Goal: Find specific page/section: Find specific page/section

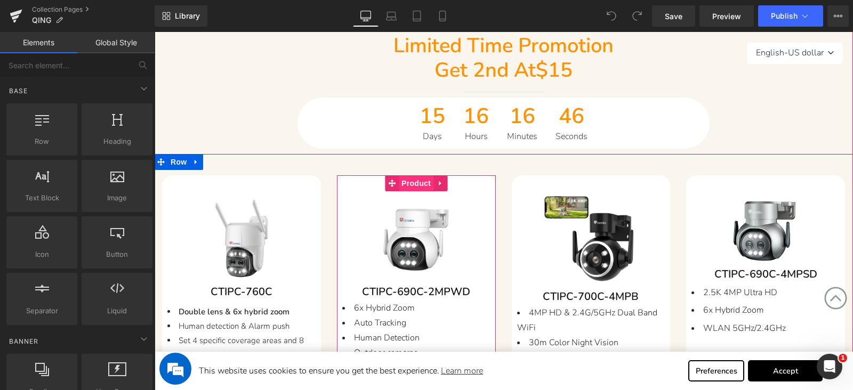
click at [408, 184] on span "Product" at bounding box center [416, 183] width 35 height 16
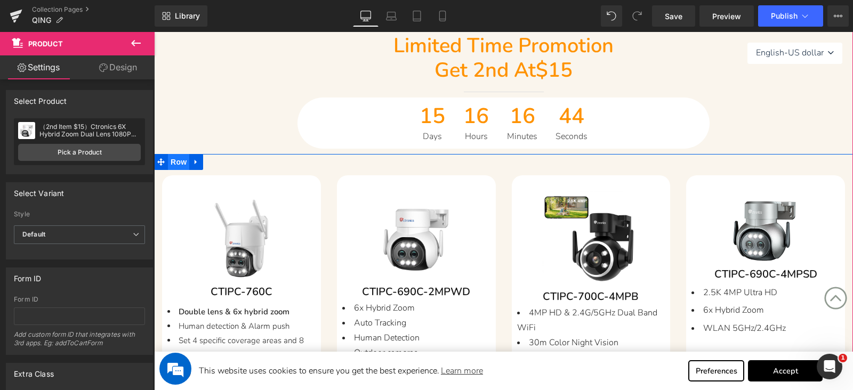
click at [174, 166] on span "Row" at bounding box center [178, 162] width 21 height 16
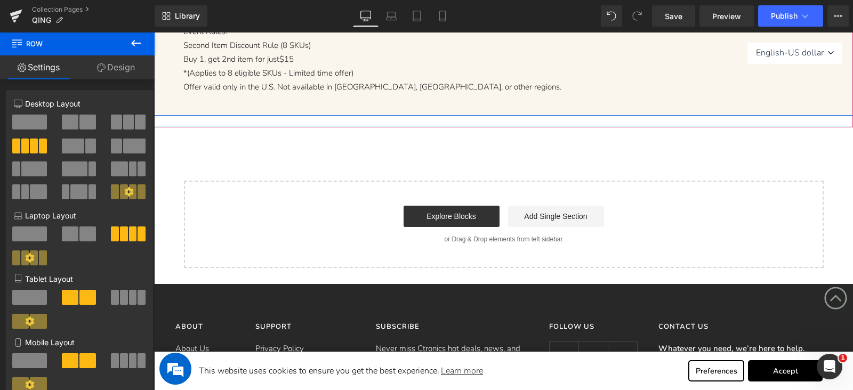
scroll to position [1332, 0]
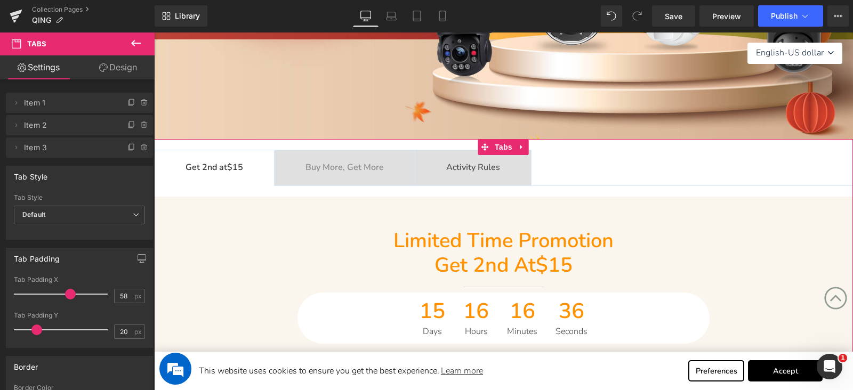
scroll to position [266, 0]
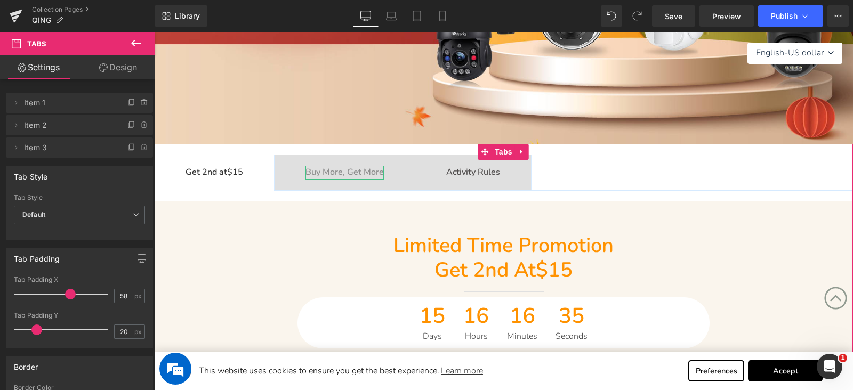
click at [345, 169] on b "Buy More, Get More" at bounding box center [344, 172] width 78 height 12
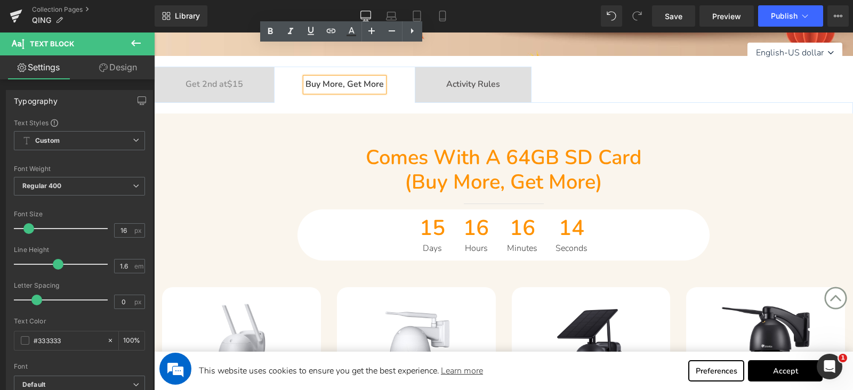
scroll to position [332, 0]
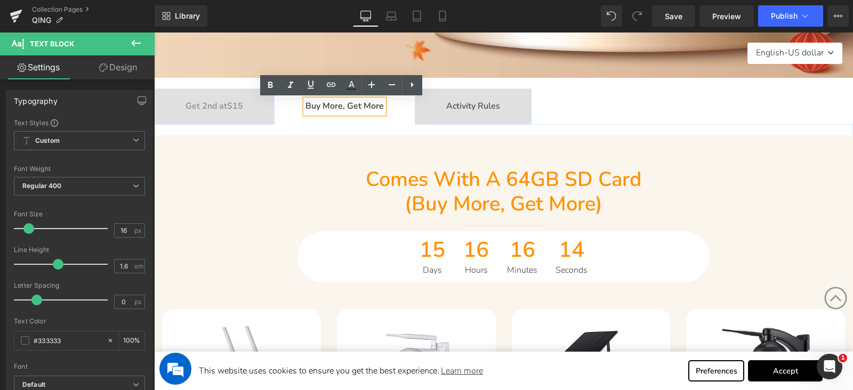
click at [439, 105] on span "Activity Rules Text Block" at bounding box center [473, 106] width 116 height 35
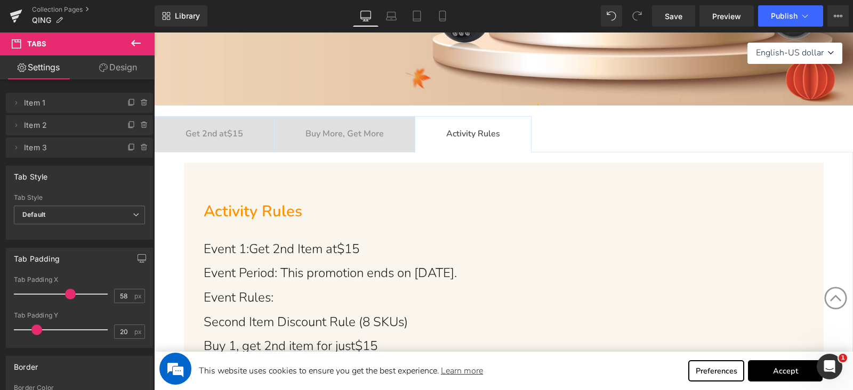
scroll to position [241, 0]
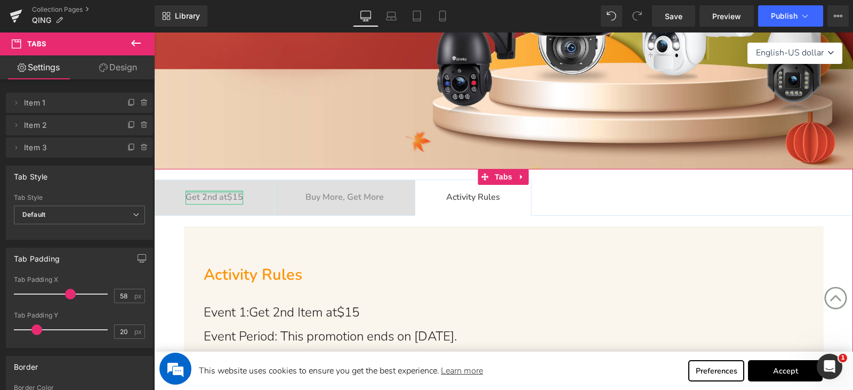
click at [214, 192] on div at bounding box center [214, 192] width 58 height 3
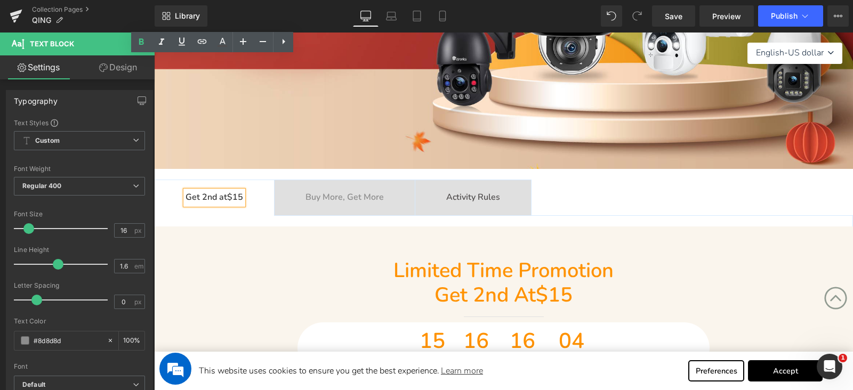
scroll to position [774, 0]
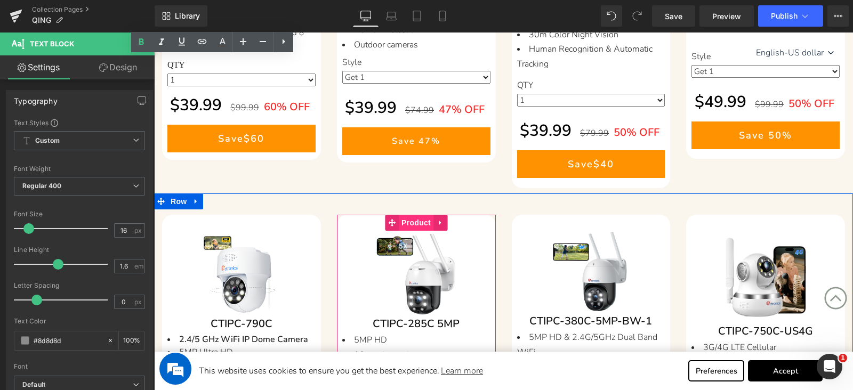
click at [410, 216] on span "Product" at bounding box center [416, 223] width 35 height 16
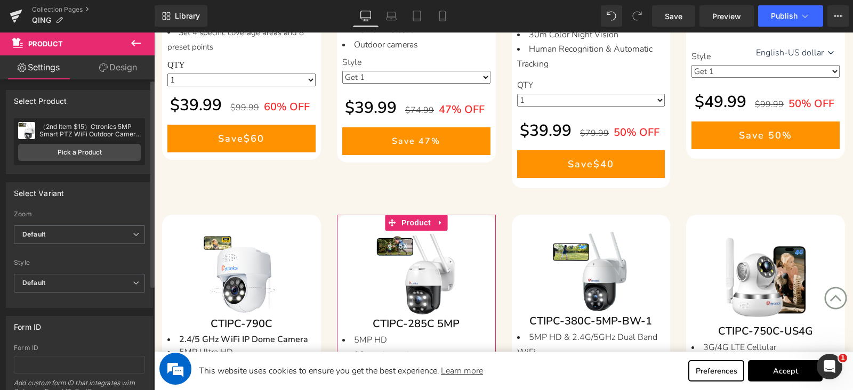
click at [95, 127] on div "（2nd Item $15）Ctronics 5MP Smart PTZ WiFi Outdoor Camera With 5X Zoom & 30m col…" at bounding box center [89, 130] width 101 height 15
click at [94, 127] on div "（2nd Item $15）Ctronics 5MP Smart PTZ WiFi Outdoor Camera With 5X Zoom & 30m col…" at bounding box center [89, 130] width 101 height 15
click at [93, 127] on div "（2nd Item $15）Ctronics 5MP Smart PTZ WiFi Outdoor Camera With 5X Zoom & 30m col…" at bounding box center [89, 130] width 101 height 15
click at [95, 130] on div "（2nd Item $15）Ctronics 5MP Smart PTZ WiFi Outdoor Camera With 5X Zoom & 30m col…" at bounding box center [89, 130] width 101 height 15
click at [95, 132] on div "（2nd Item $15）Ctronics 5MP Smart PTZ WiFi Outdoor Camera With 5X Zoom & 30m col…" at bounding box center [89, 130] width 101 height 15
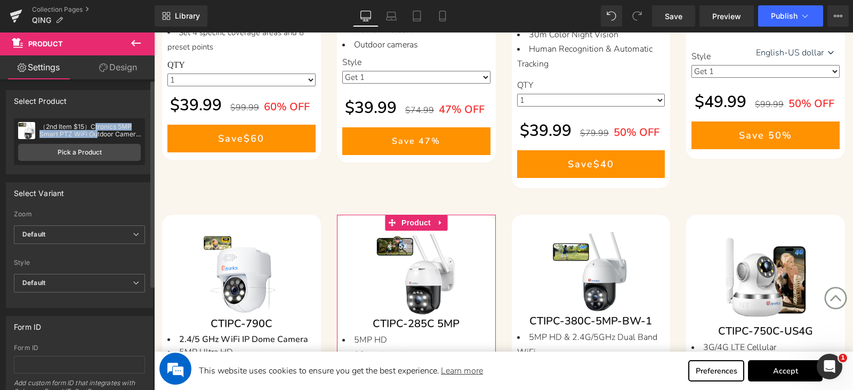
click at [95, 130] on div "（2nd Item $15）Ctronics 5MP Smart PTZ WiFi Outdoor Camera With 5X Zoom & 30m col…" at bounding box center [89, 130] width 101 height 15
click at [96, 130] on div "（2nd Item $15）Ctronics 5MP Smart PTZ WiFi Outdoor Camera With 5X Zoom & 30m col…" at bounding box center [89, 130] width 101 height 15
copy div "（2nd Item $15）Ctronics 5MP Smart PTZ WiFi Outdoor Camera With 5X Zoom & 30m col…"
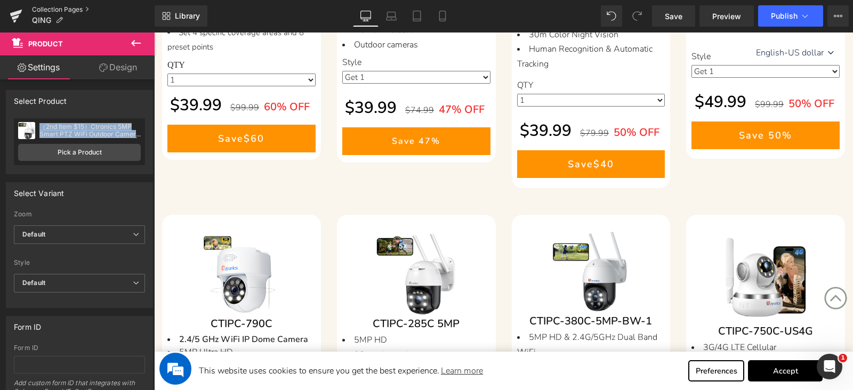
drag, startPoint x: 48, startPoint y: 6, endPoint x: 325, endPoint y: 27, distance: 277.9
click at [48, 6] on link "Collection Pages" at bounding box center [93, 9] width 123 height 9
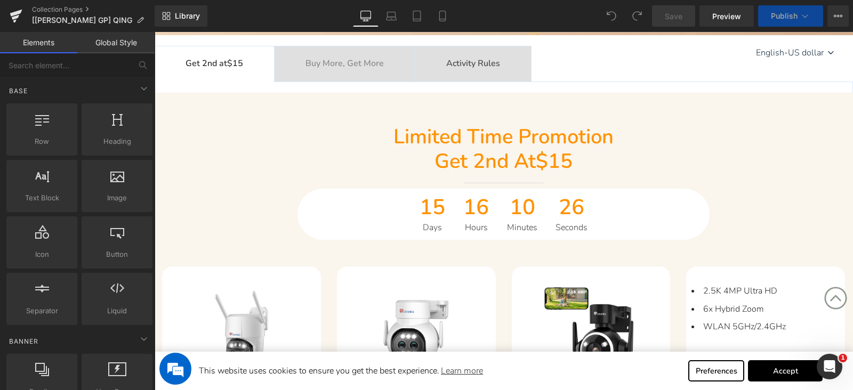
scroll to position [532, 0]
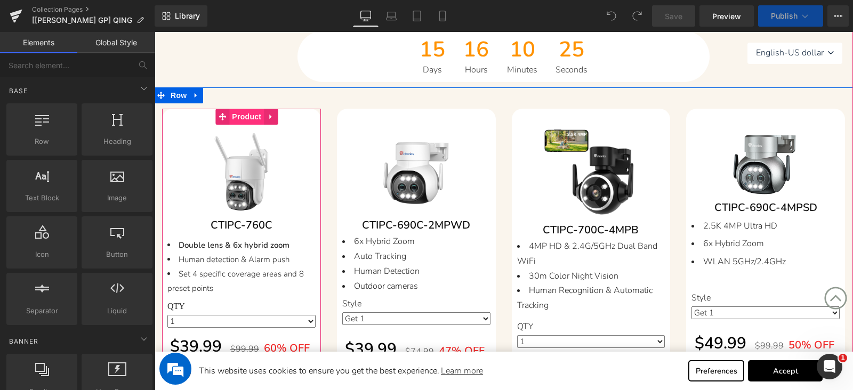
click at [245, 118] on span "Product" at bounding box center [246, 117] width 35 height 16
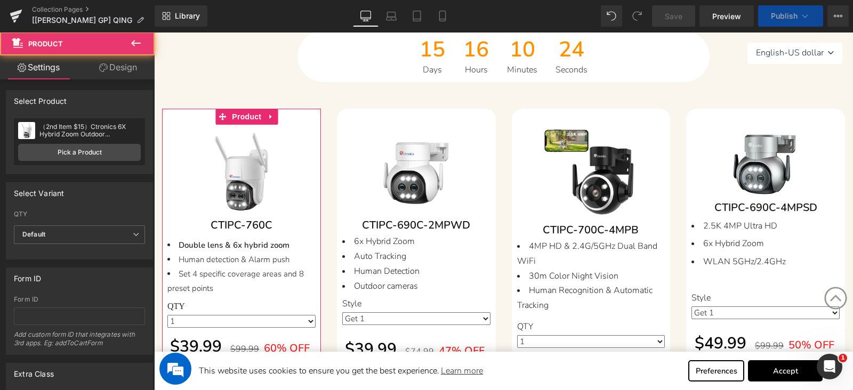
click at [90, 131] on div "（2nd Item $15）Ctronics 6X Hybrid Zoom Outdoor Surveillance Camera with Dual Lens" at bounding box center [89, 130] width 101 height 15
click at [90, 130] on div "（2nd Item $15）Ctronics 6X Hybrid Zoom Outdoor Surveillance Camera with Dual Lens" at bounding box center [89, 130] width 101 height 15
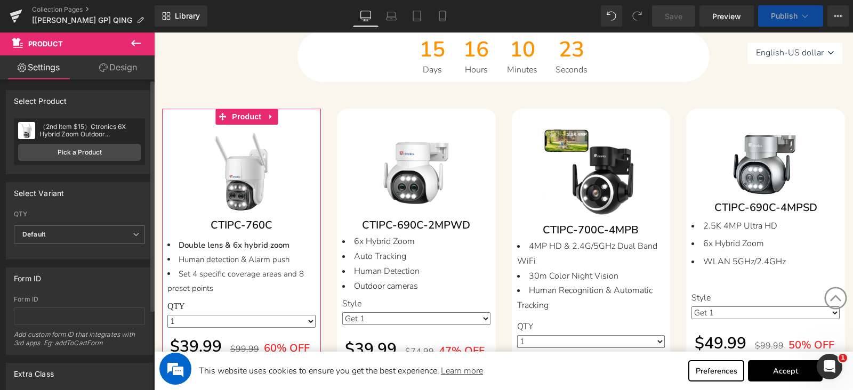
click at [90, 130] on div "（2nd Item $15）Ctronics 6X Hybrid Zoom Outdoor Surveillance Camera with Dual Lens" at bounding box center [89, 130] width 101 height 15
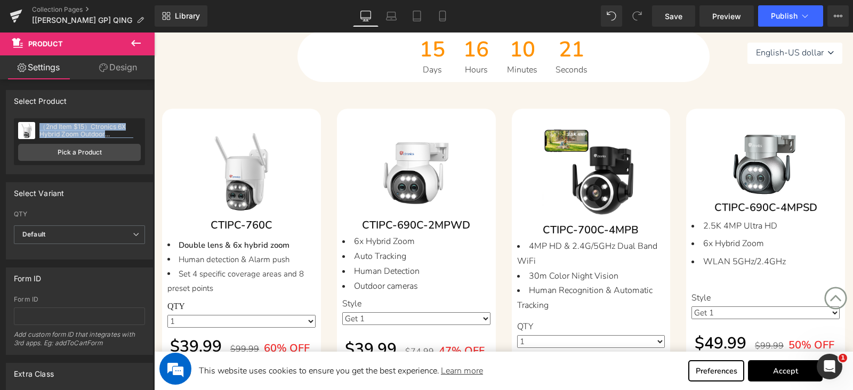
scroll to position [0, 0]
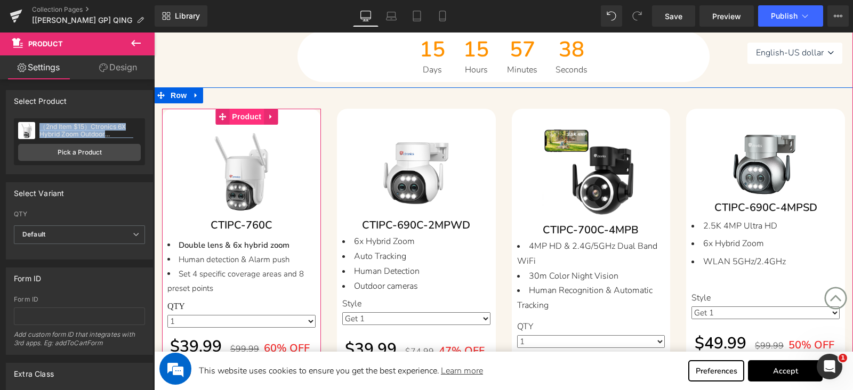
click at [239, 116] on span "Product" at bounding box center [246, 117] width 35 height 16
